Goal: Information Seeking & Learning: Check status

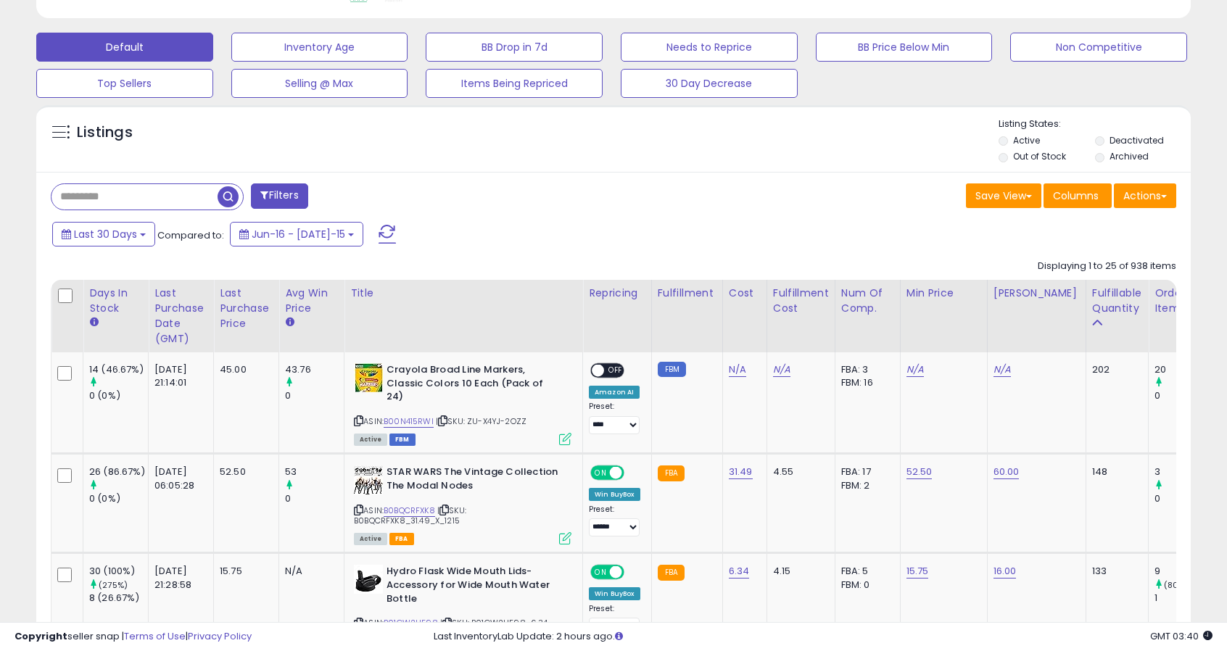
scroll to position [519, 0]
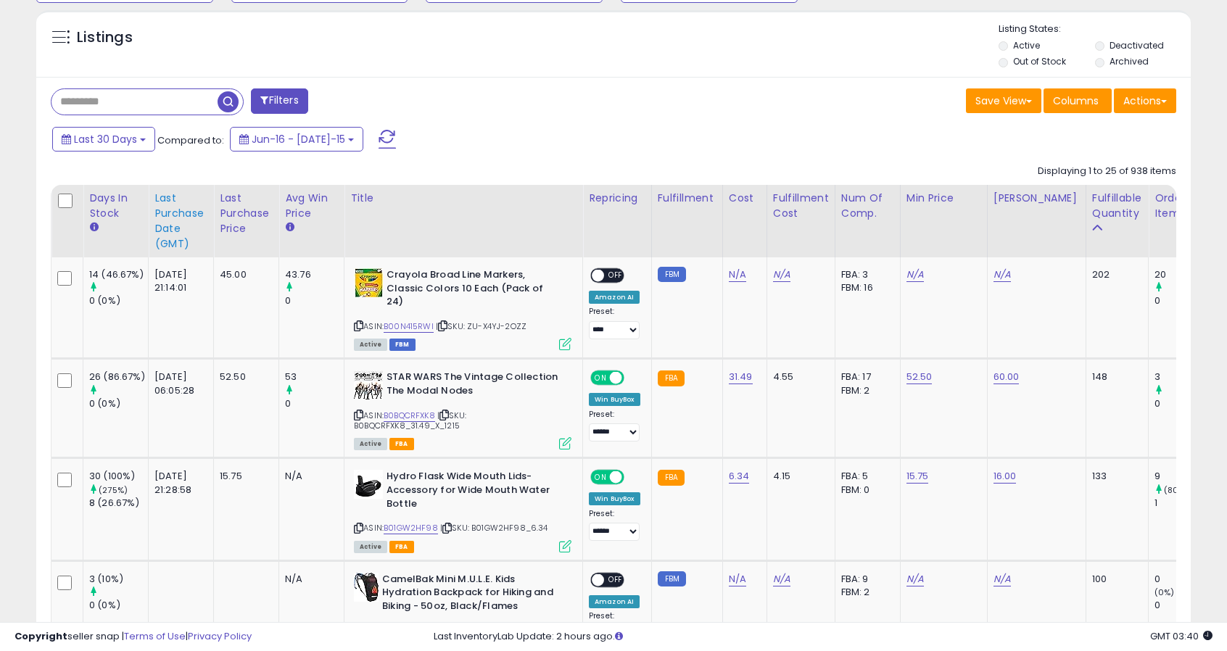
click at [164, 225] on div "Last Purchase Date (GMT)" at bounding box center [180, 221] width 53 height 61
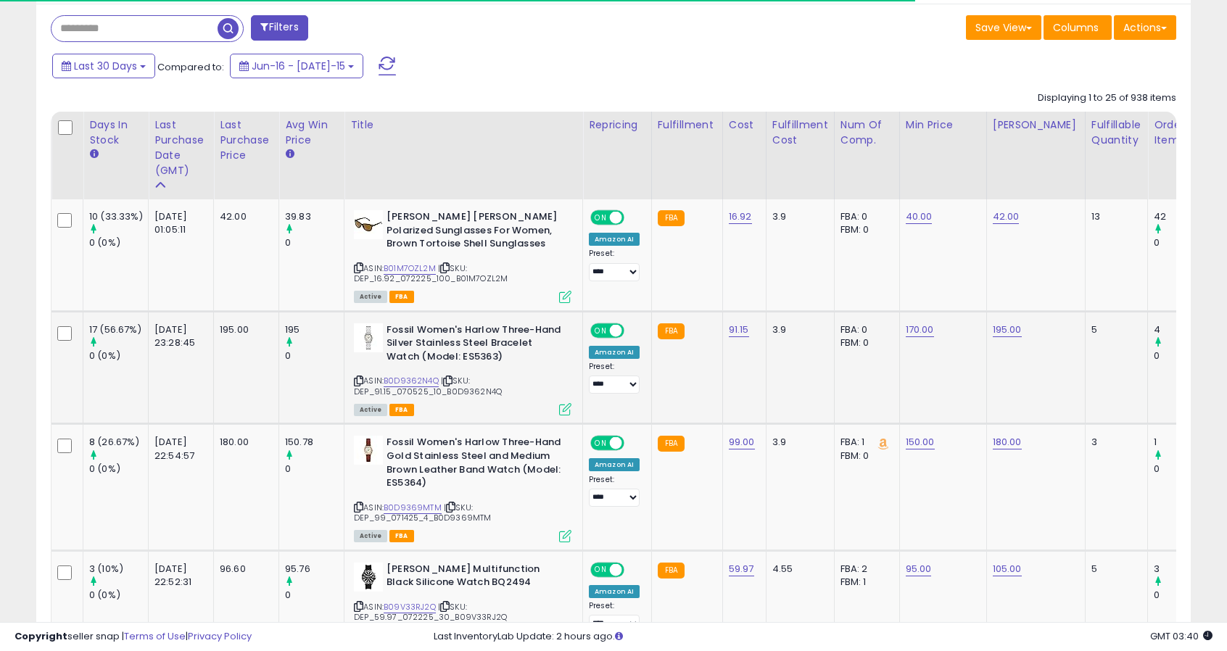
scroll to position [593, 0]
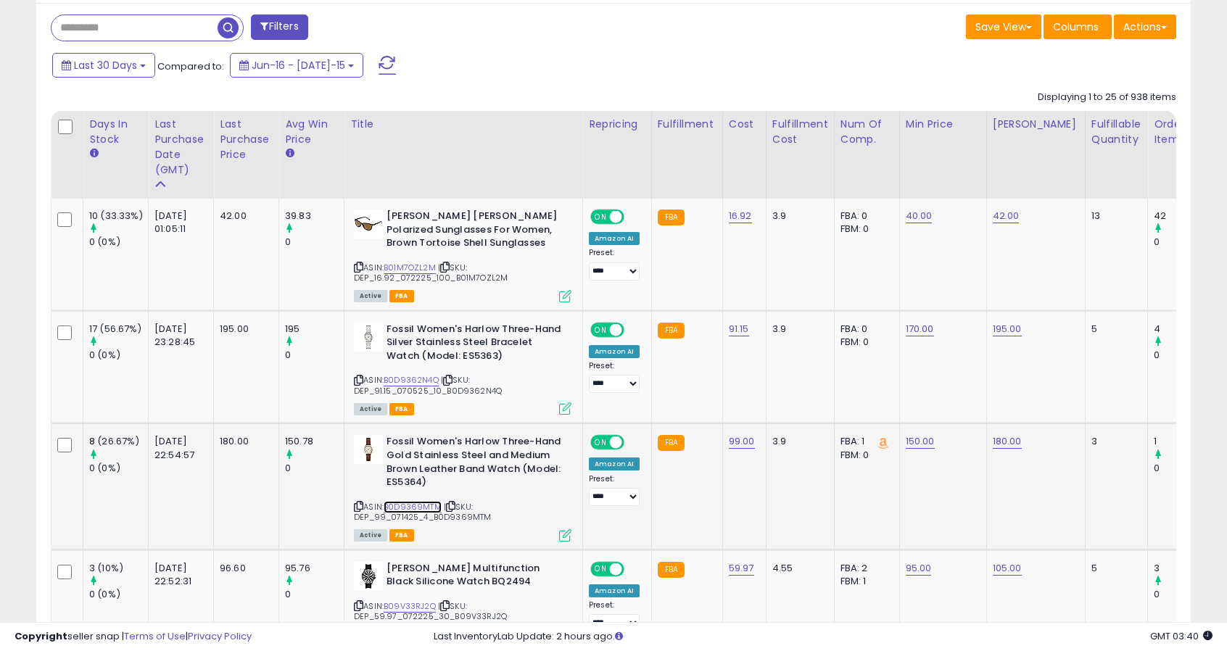
click at [430, 505] on link "B0D9369MTM" at bounding box center [413, 507] width 58 height 12
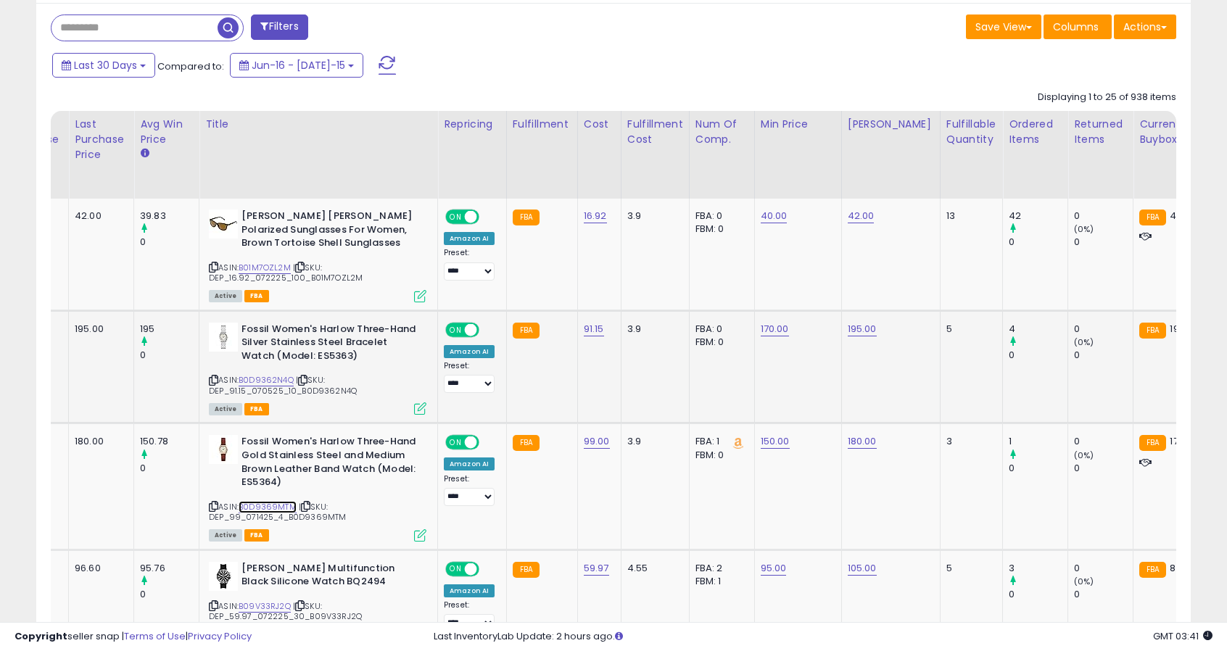
scroll to position [0, 0]
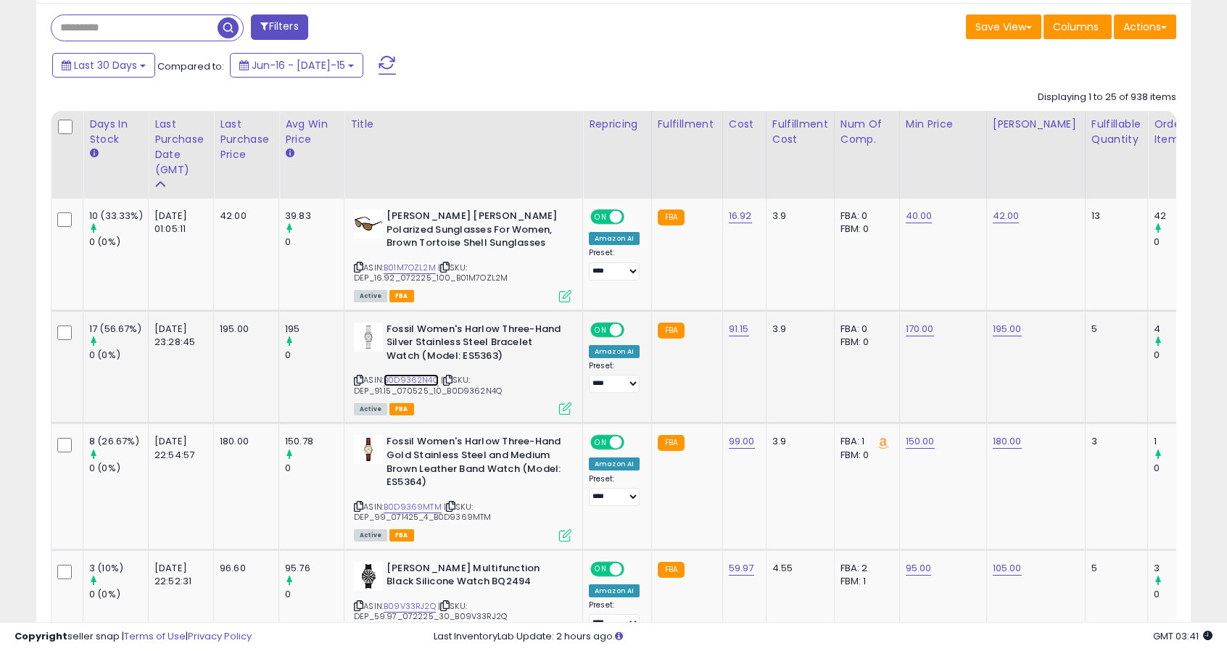
click at [419, 381] on link "B0D9362N4Q" at bounding box center [411, 380] width 55 height 12
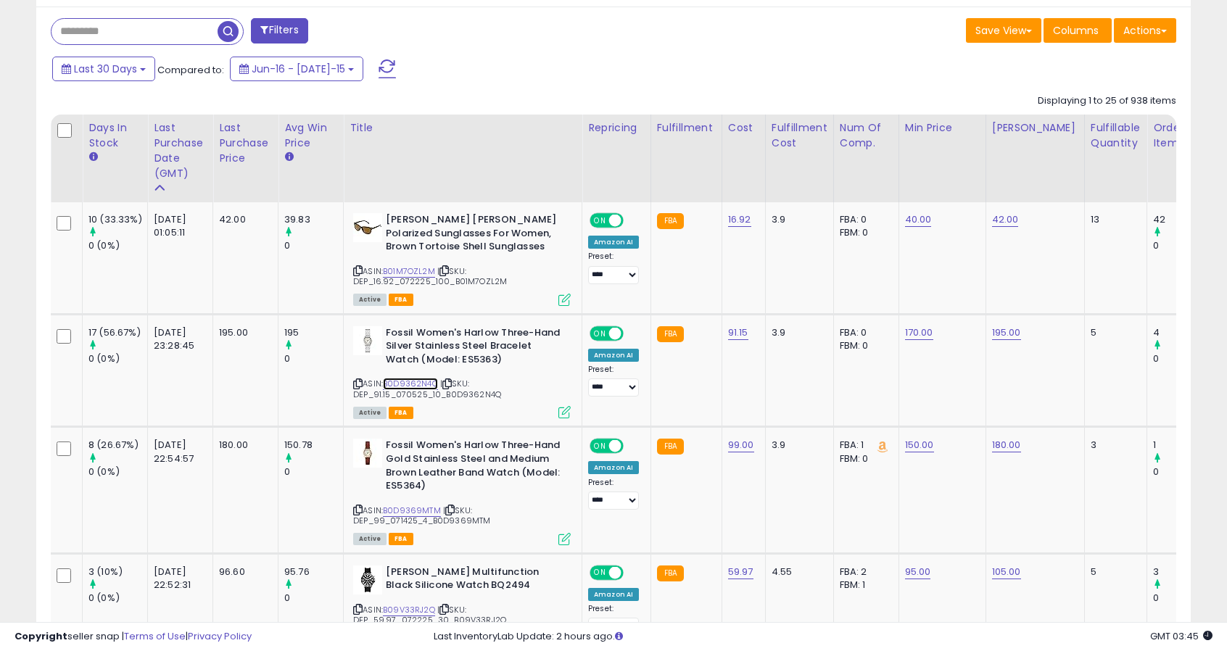
scroll to position [606, 0]
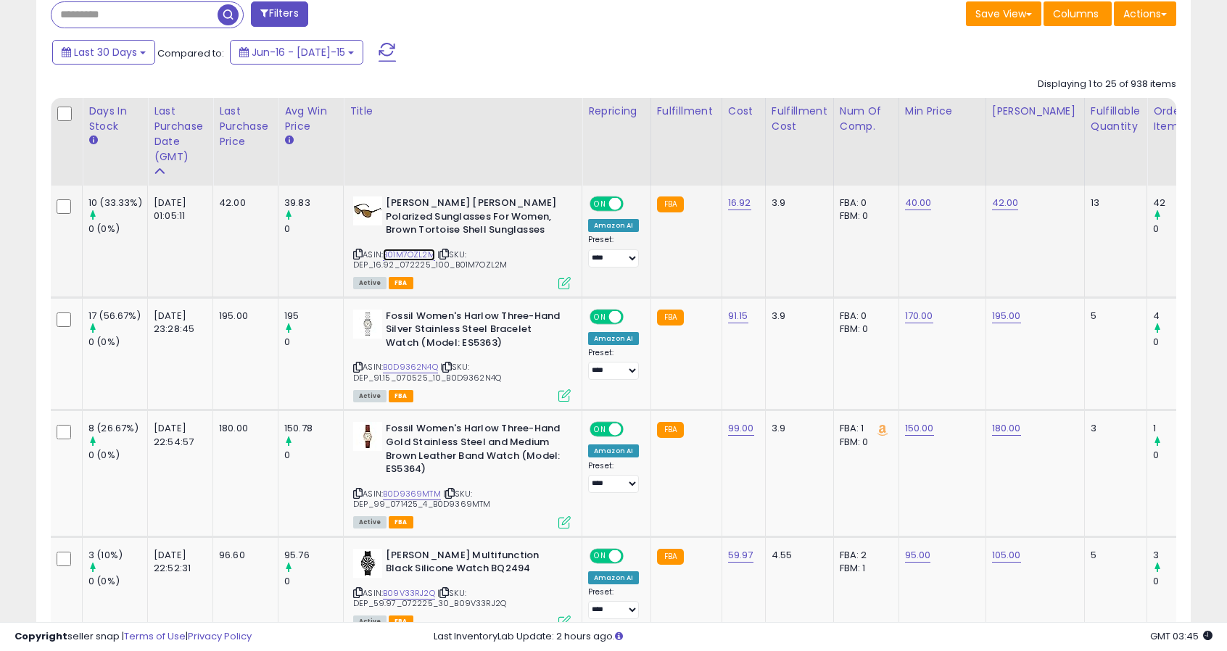
click at [424, 249] on link "B01M7OZL2M" at bounding box center [409, 255] width 52 height 12
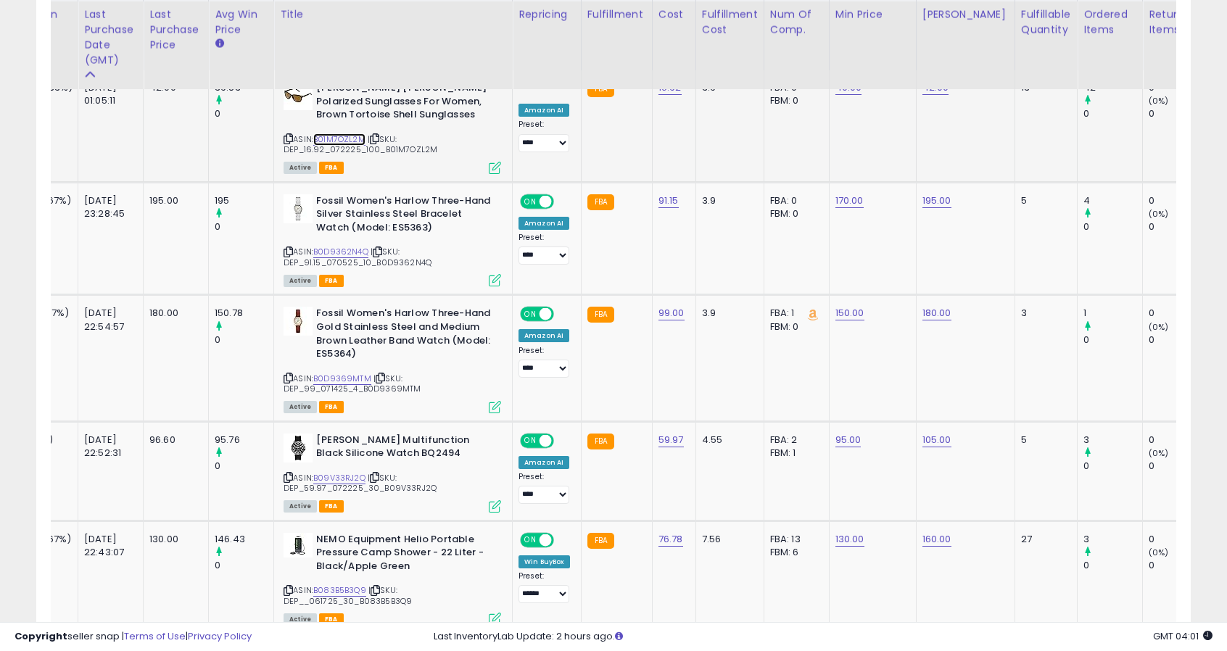
scroll to position [722, 0]
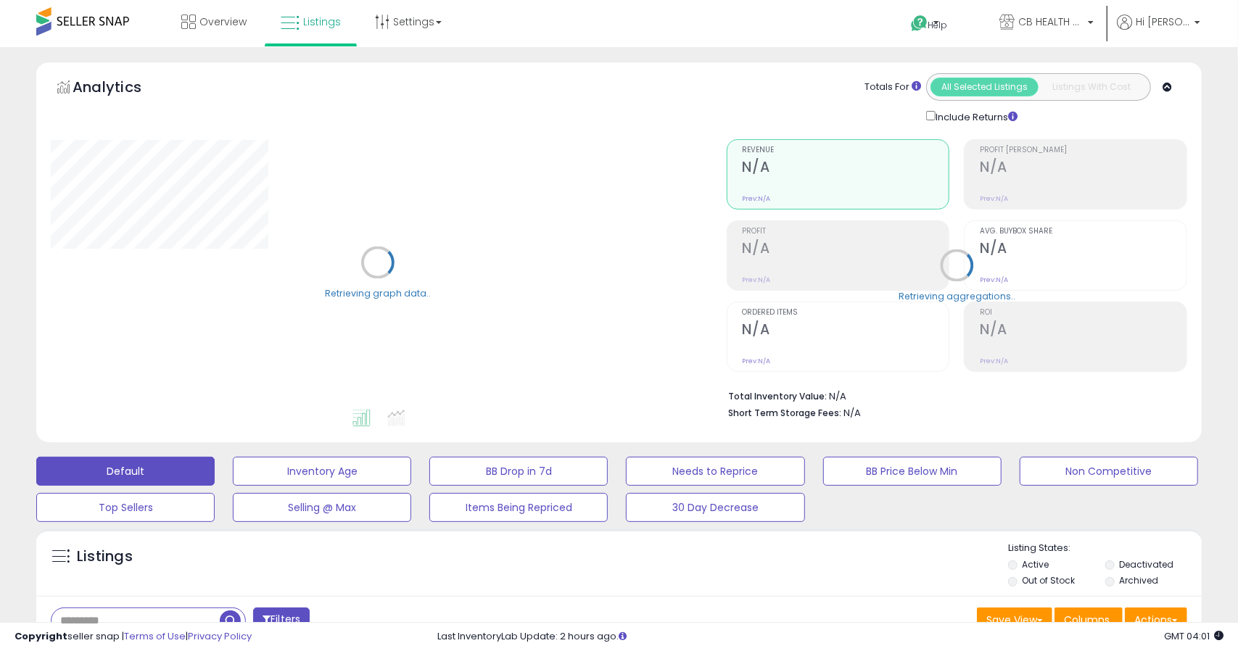
click at [683, 589] on div "Listings" at bounding box center [618, 566] width 1165 height 49
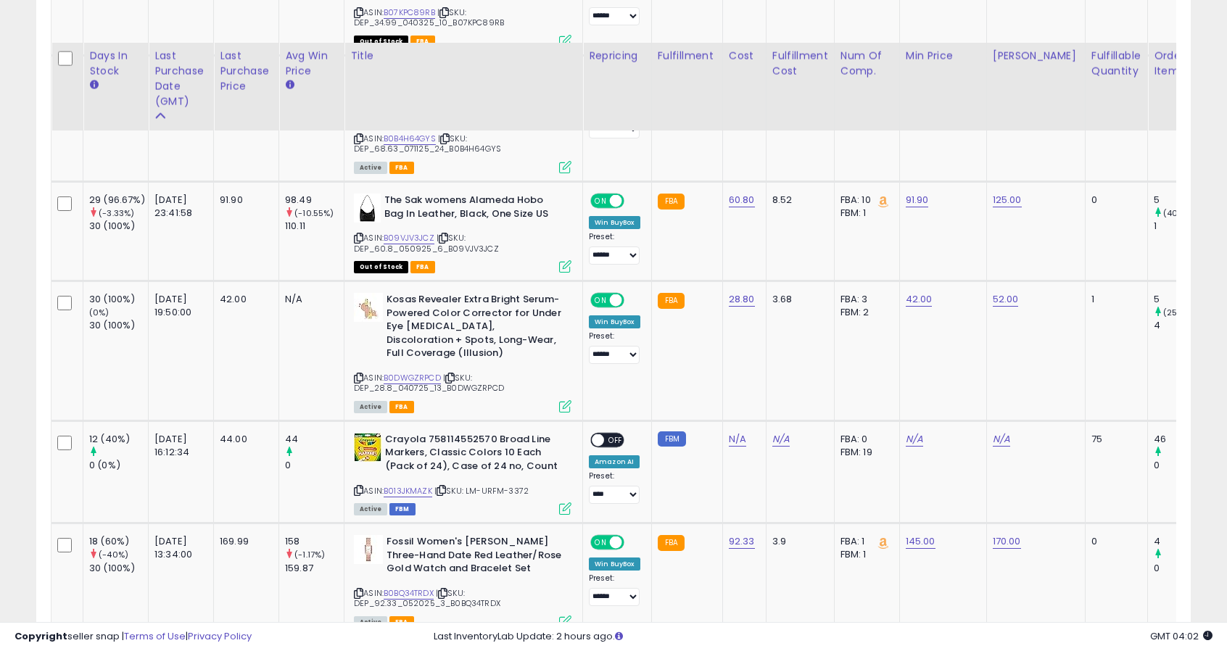
scroll to position [2650, 0]
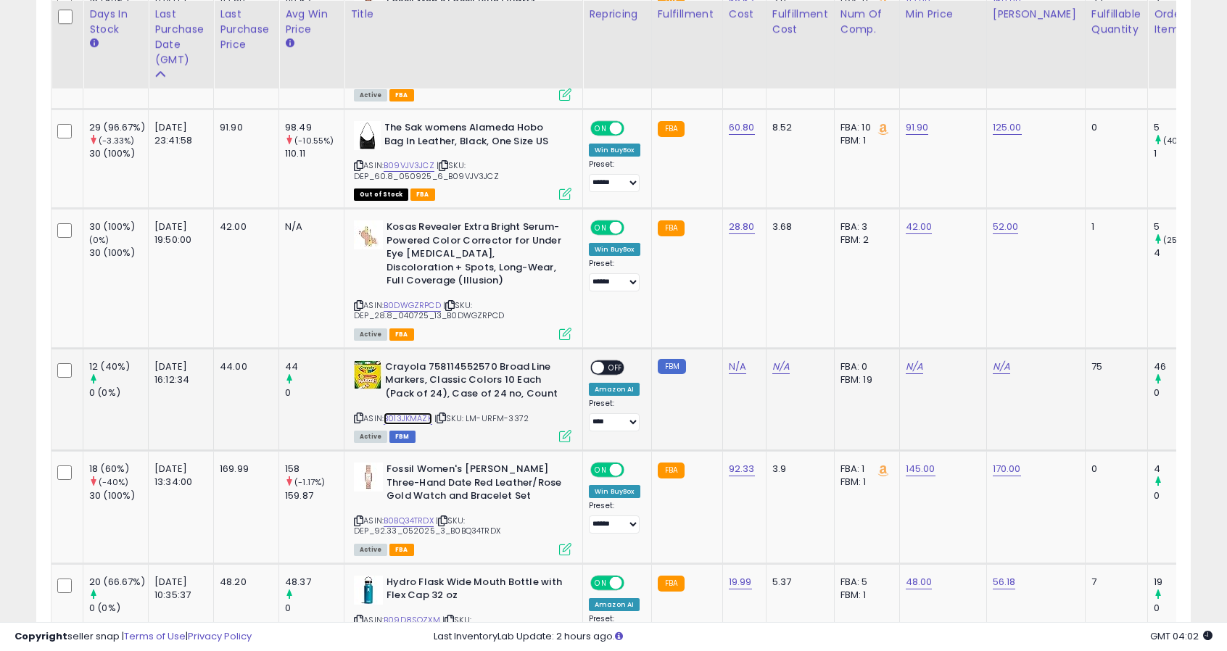
click at [421, 413] on link "B013JKMAZK" at bounding box center [408, 419] width 49 height 12
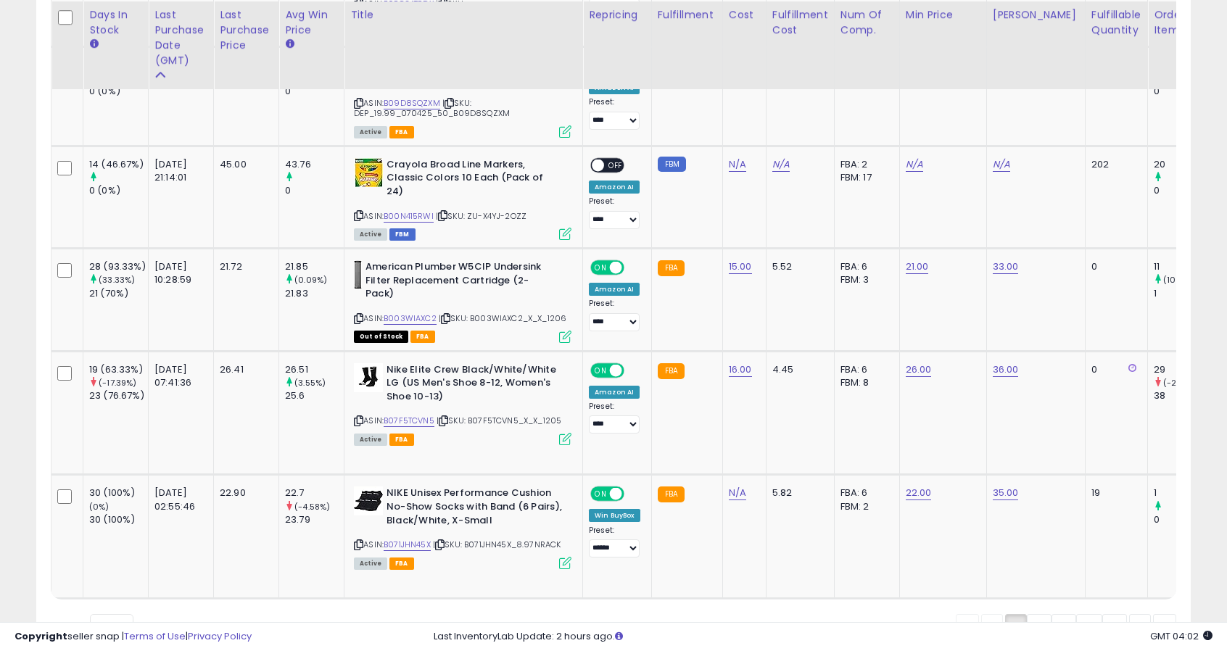
scroll to position [3168, 0]
